Goal: Navigation & Orientation: Find specific page/section

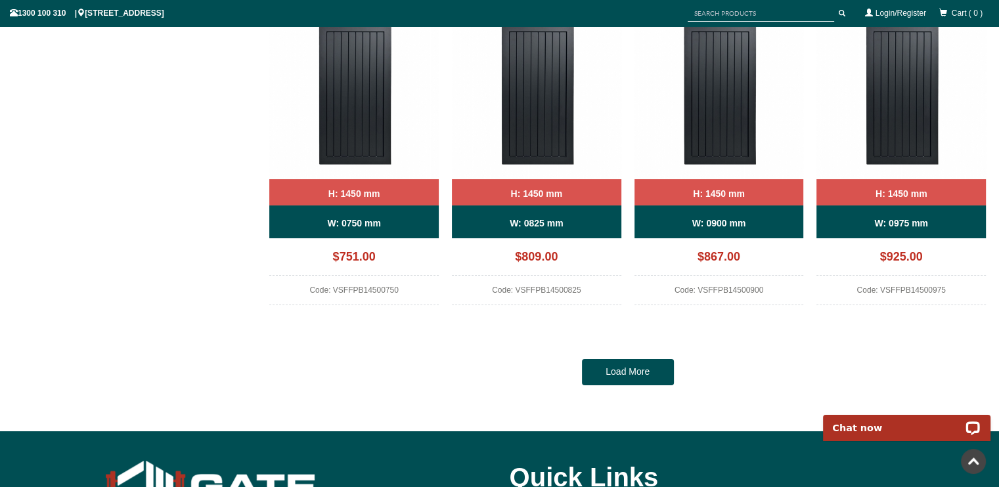
scroll to position [1184, 0]
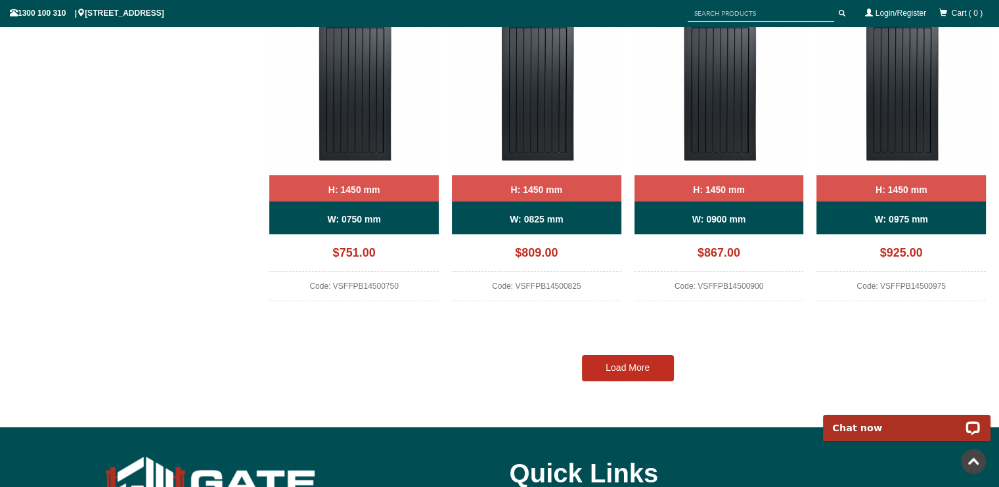
click at [622, 362] on link "Load More" at bounding box center [628, 368] width 92 height 26
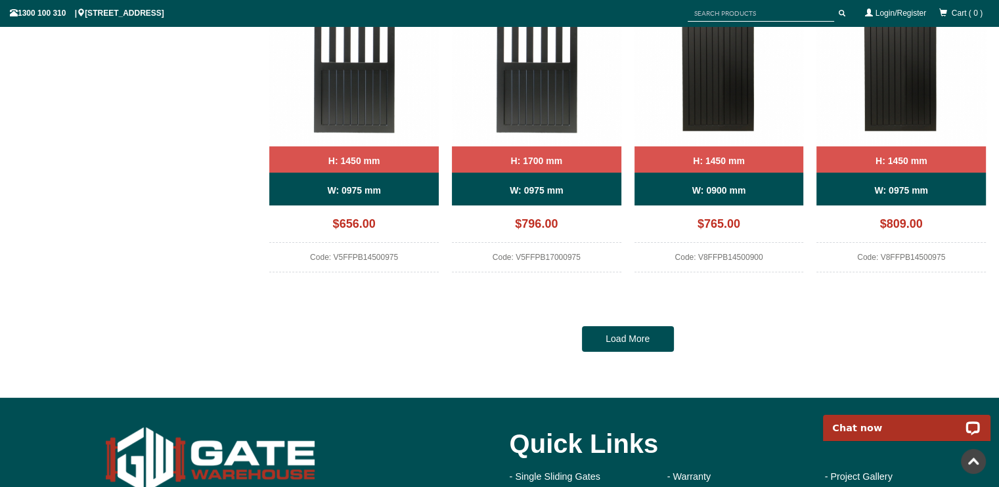
scroll to position [2519, 0]
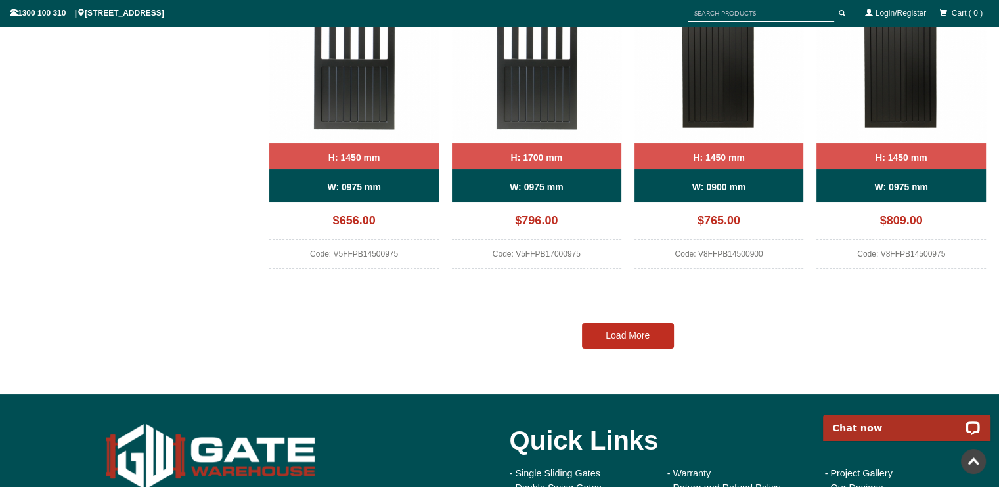
click at [630, 330] on link "Load More" at bounding box center [628, 336] width 92 height 26
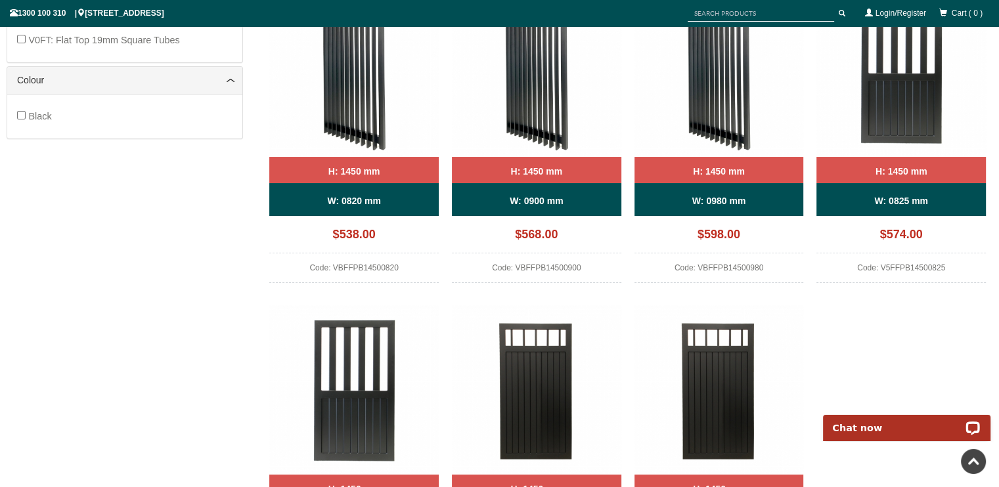
scroll to position [891, 0]
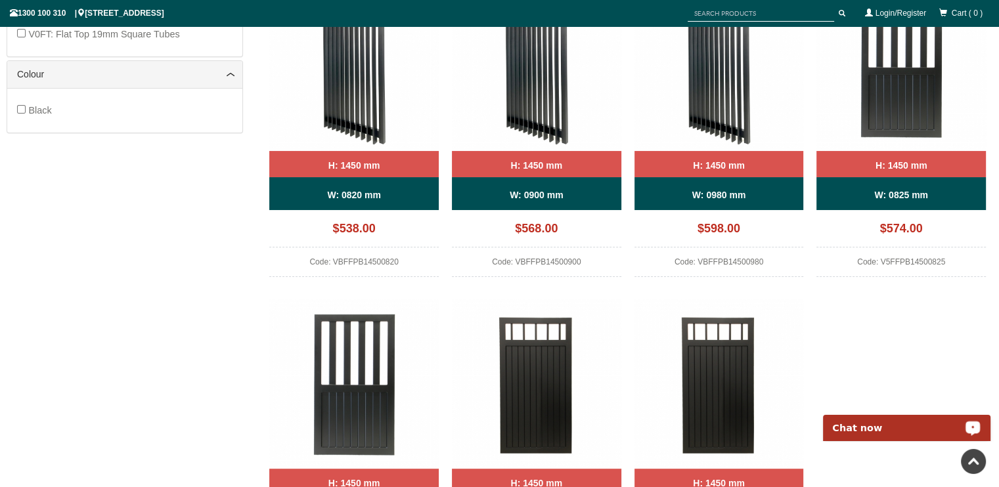
click at [901, 427] on p "Chat now" at bounding box center [898, 428] width 130 height 11
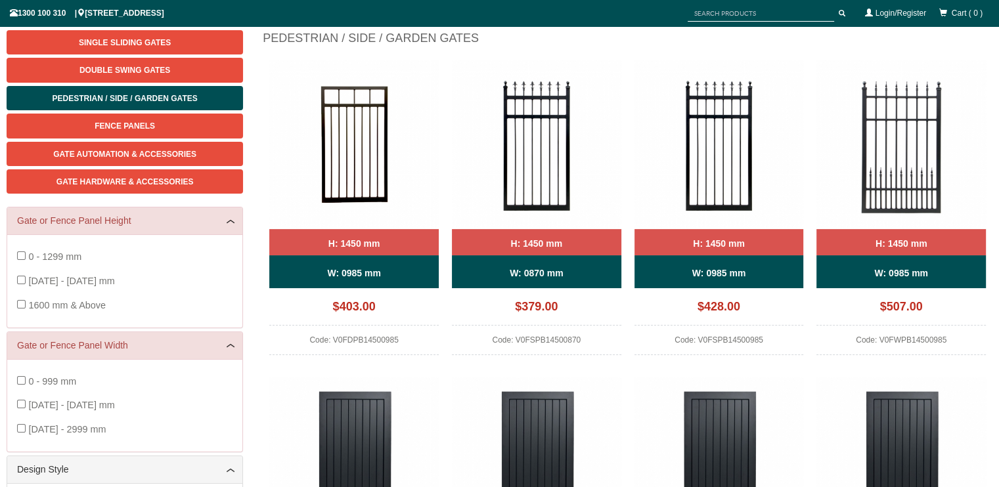
scroll to position [174, 0]
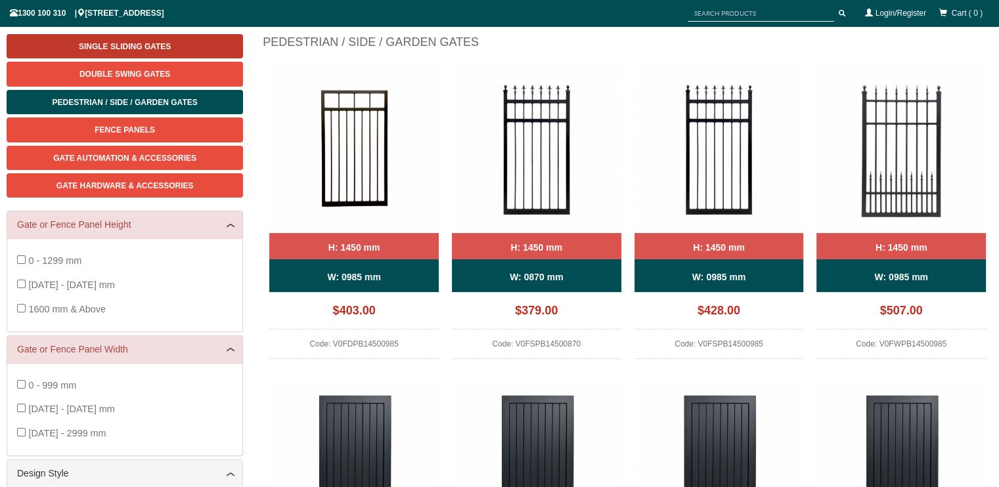
click at [118, 42] on span "Single Sliding Gates" at bounding box center [125, 46] width 92 height 9
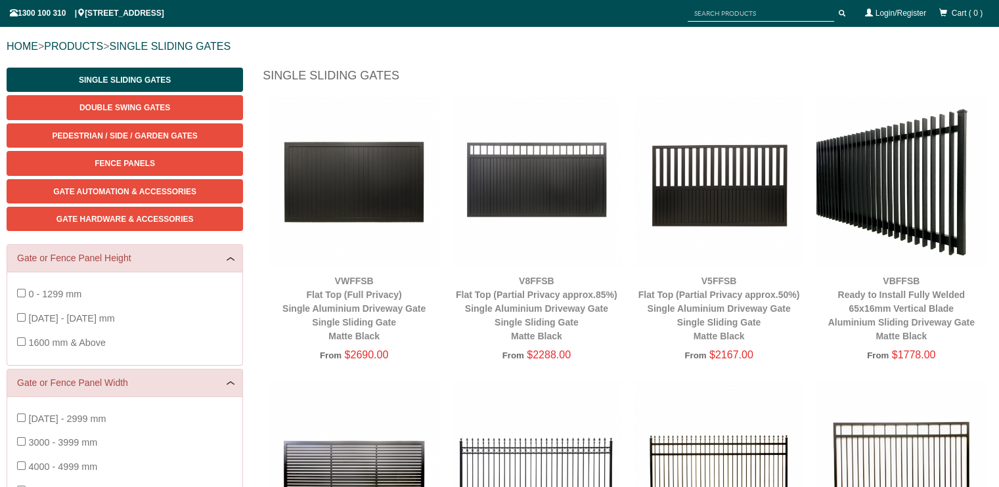
scroll to position [87, 0]
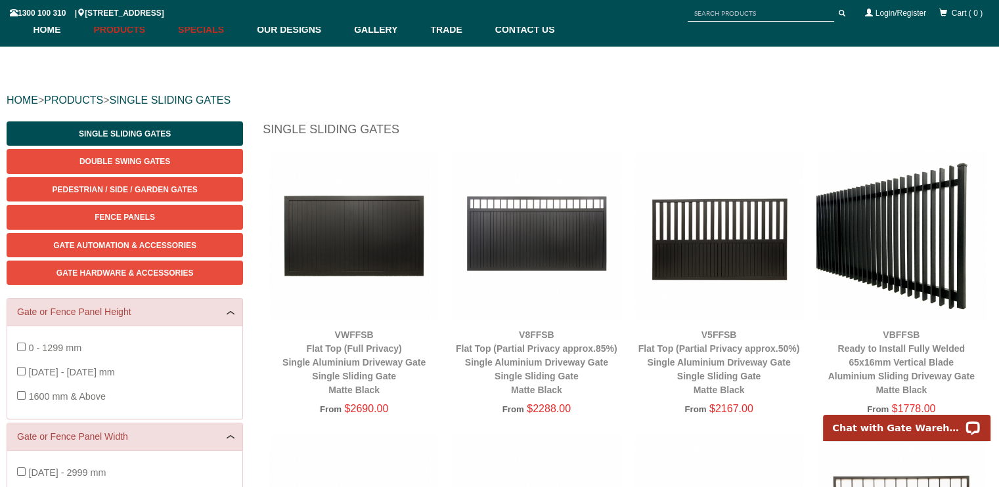
click at [203, 30] on link "Specials" at bounding box center [210, 29] width 79 height 33
